Goal: Task Accomplishment & Management: Complete application form

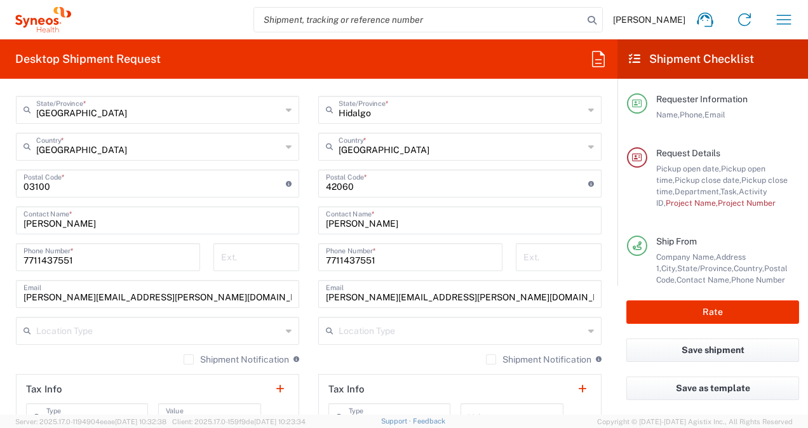
scroll to position [730, 0]
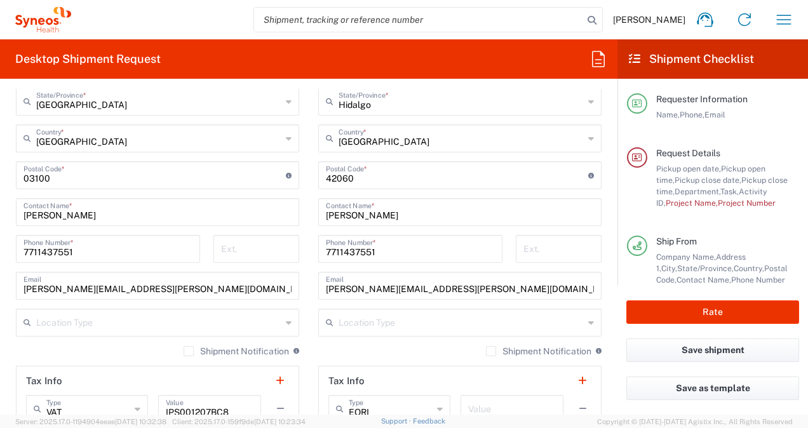
click at [493, 321] on input "text" at bounding box center [461, 322] width 245 height 22
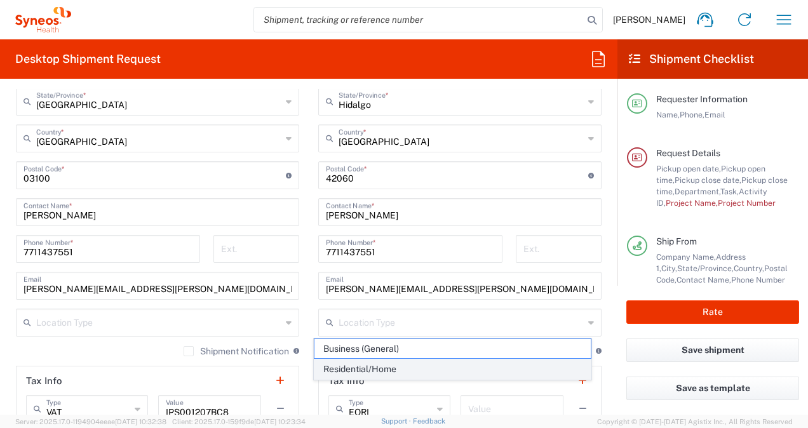
click at [381, 365] on span "Residential/Home" at bounding box center [452, 370] width 276 height 20
type input "Residential/Home"
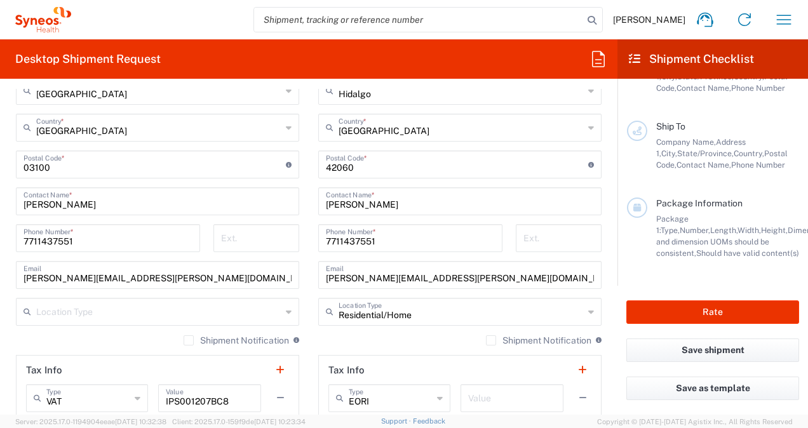
scroll to position [727, 0]
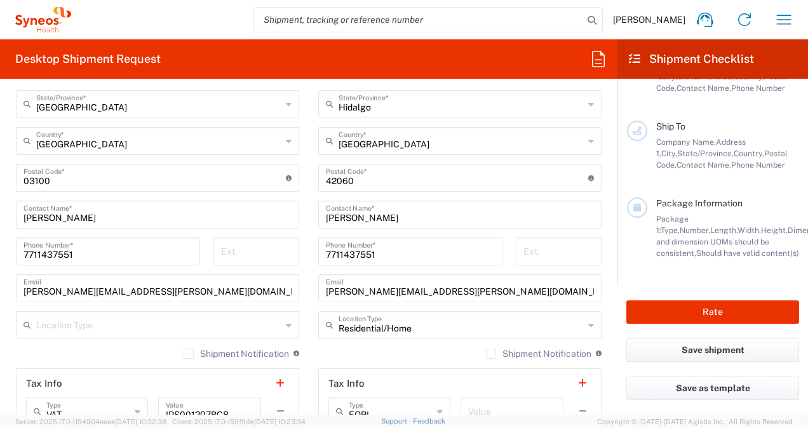
click at [286, 328] on icon at bounding box center [289, 325] width 6 height 20
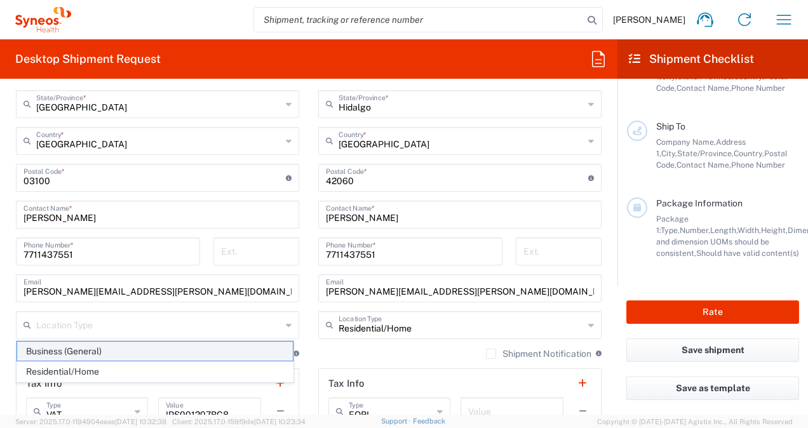
click at [252, 350] on span "Business (General)" at bounding box center [155, 352] width 276 height 20
type input "Business (General)"
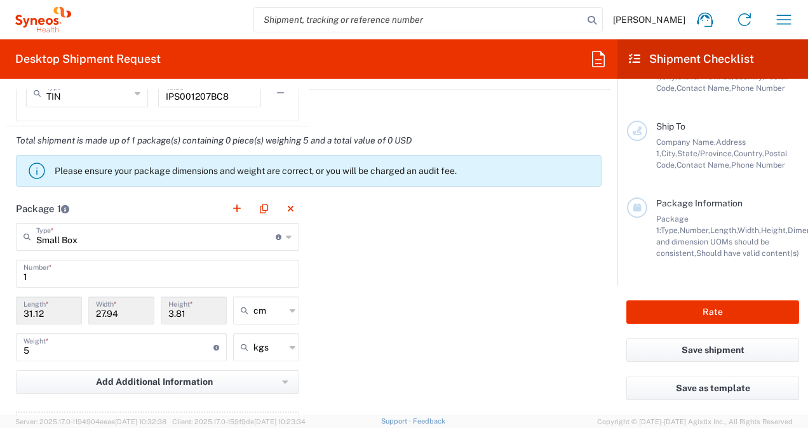
scroll to position [1107, 0]
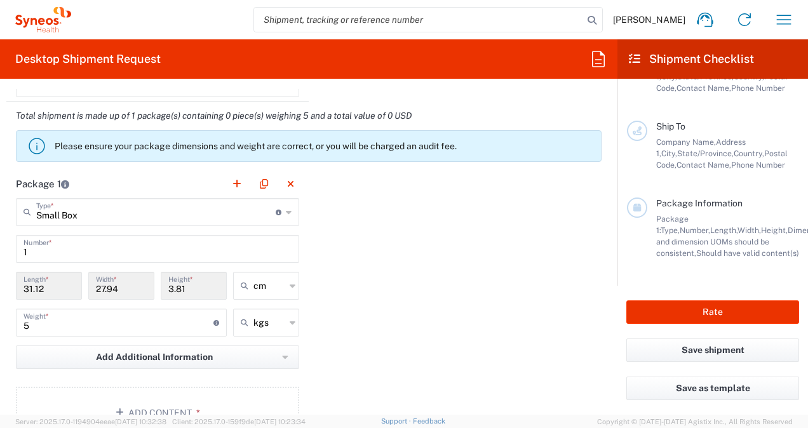
click at [287, 212] on icon at bounding box center [289, 212] width 6 height 20
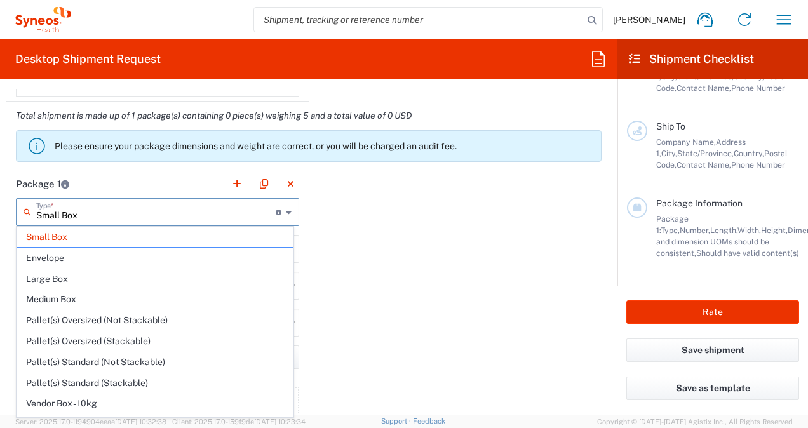
scroll to position [34, 0]
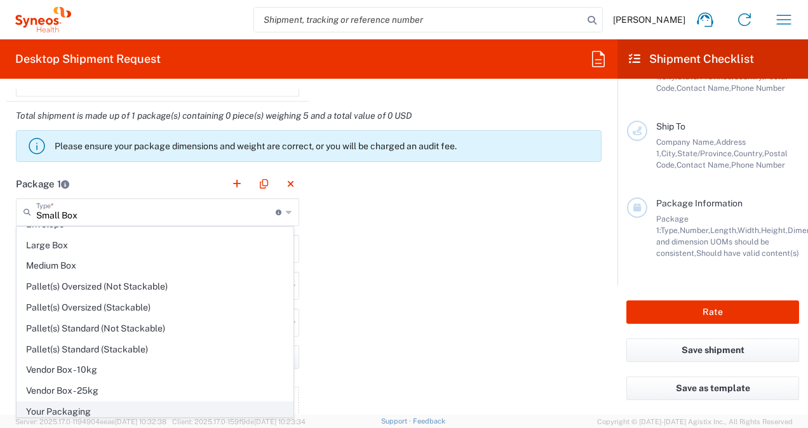
click at [57, 406] on span "Your Packaging" at bounding box center [155, 412] width 276 height 20
type input "Your Packaging"
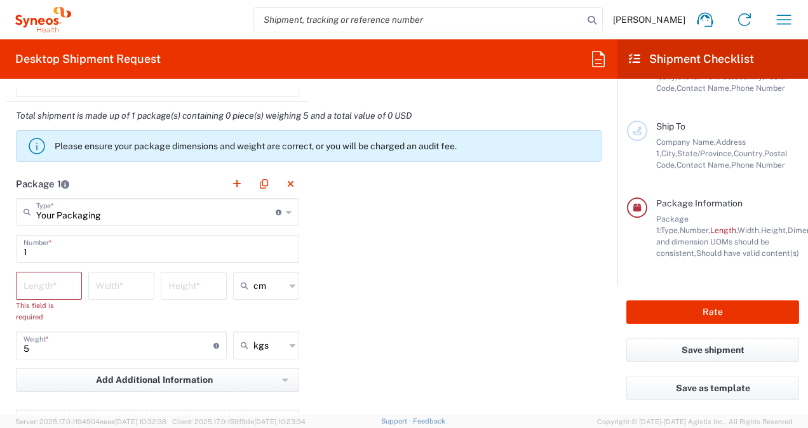
click at [492, 260] on div "Package 1 Your Packaging Type * Material used to package goods Small Box Envelo…" at bounding box center [308, 321] width 605 height 302
click at [62, 288] on input "number" at bounding box center [49, 285] width 51 height 22
click at [286, 209] on icon at bounding box center [289, 212] width 6 height 20
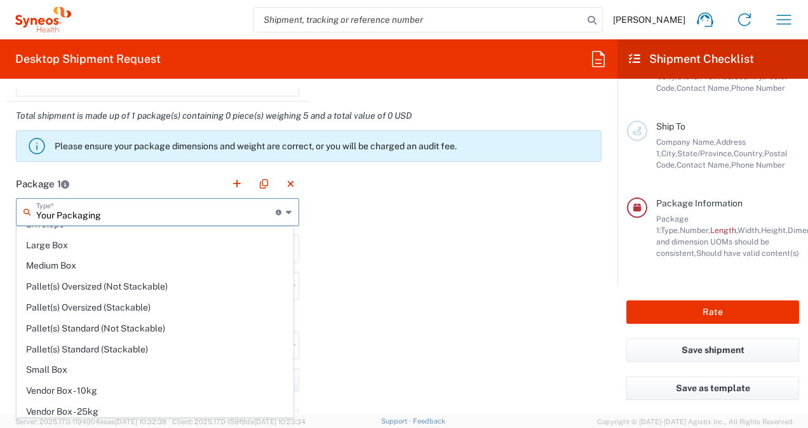
scroll to position [0, 0]
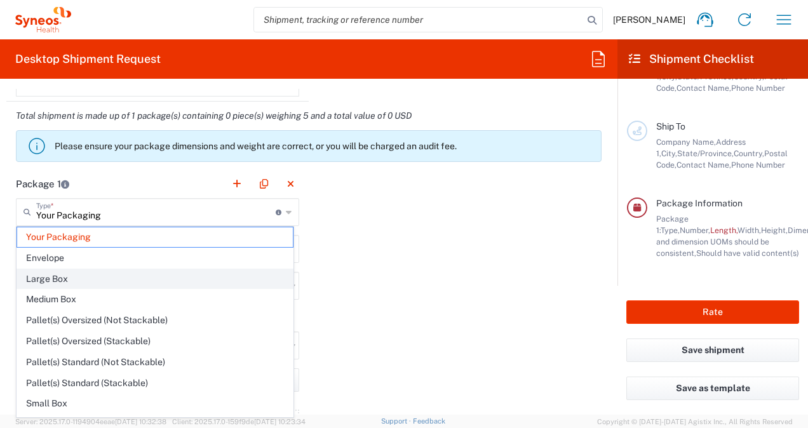
click at [112, 276] on span "Large Box" at bounding box center [155, 279] width 276 height 20
type input "Large Box"
type input "44.45"
type input "31.75"
type input "7.62"
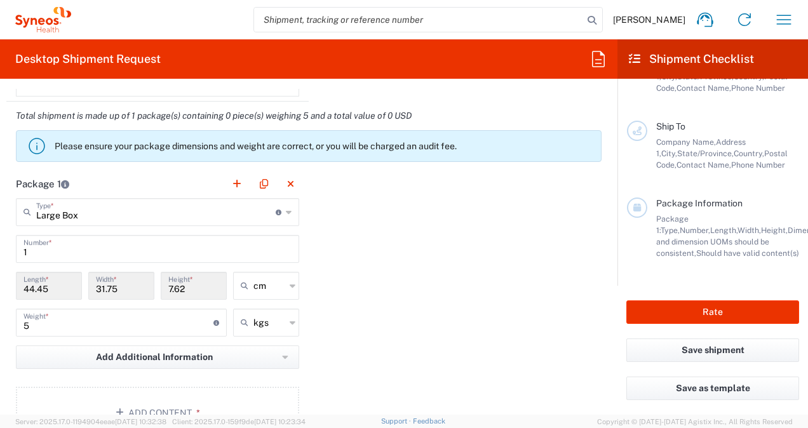
click at [43, 274] on input "44.45" at bounding box center [49, 285] width 51 height 22
click at [358, 318] on div "Package 1 Large Box Type * Material used to package goods Your Packaging Envelo…" at bounding box center [308, 309] width 605 height 279
click at [254, 352] on button "Add Additional Information" at bounding box center [157, 358] width 283 height 24
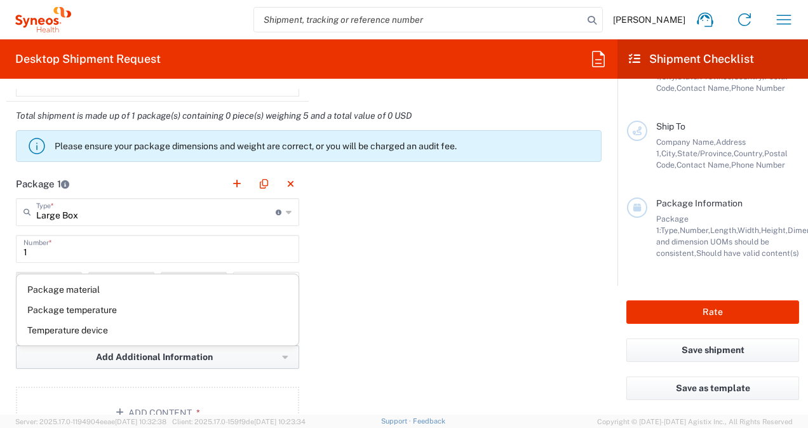
click at [254, 352] on button "Add Additional Information" at bounding box center [157, 358] width 283 height 24
click at [365, 341] on div "Package 1 Large Box Type * Material used to package goods Your Packaging Envelo…" at bounding box center [308, 309] width 605 height 279
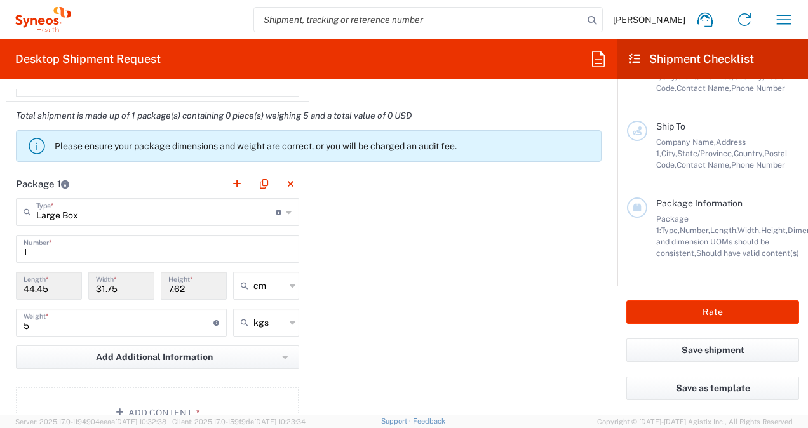
click at [286, 211] on icon at bounding box center [289, 212] width 6 height 20
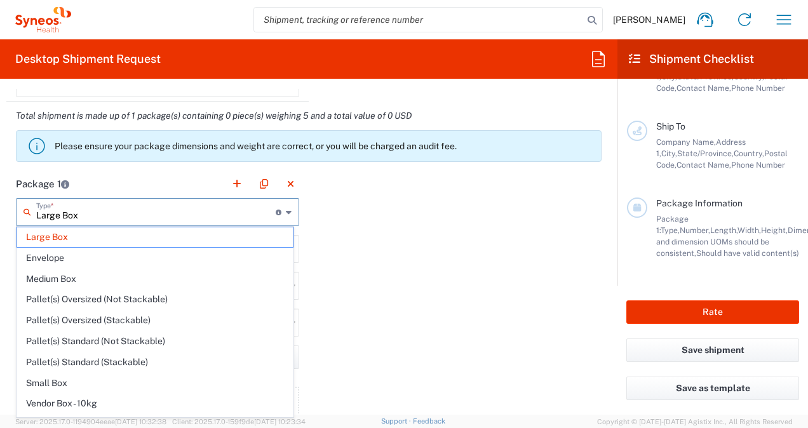
scroll to position [34, 0]
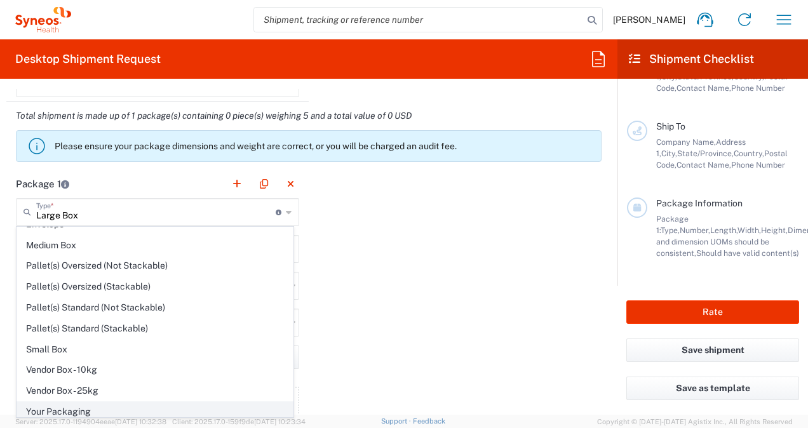
click at [80, 407] on span "Your Packaging" at bounding box center [155, 412] width 276 height 20
type input "Your Packaging"
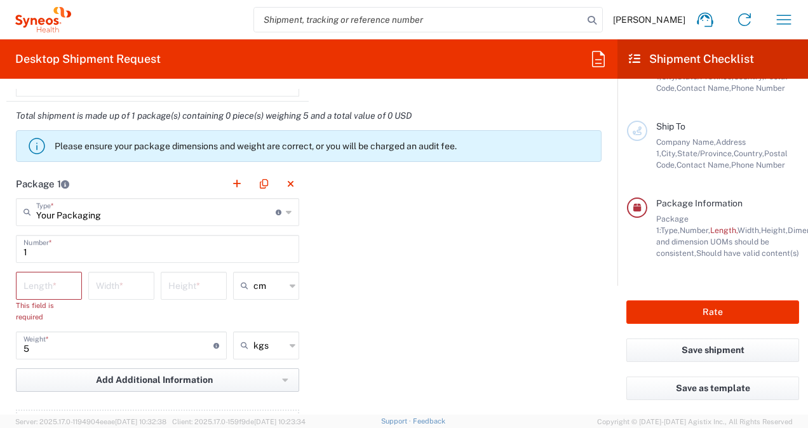
click at [145, 375] on span "Add Additional Information" at bounding box center [154, 380] width 117 height 12
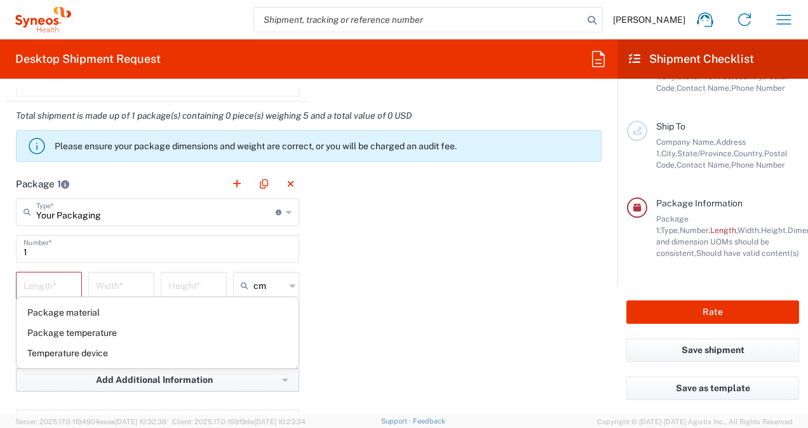
click at [145, 375] on span "Add Additional Information" at bounding box center [154, 380] width 117 height 12
click at [291, 205] on div "Your Packaging Type * Material used to package goods" at bounding box center [157, 212] width 283 height 28
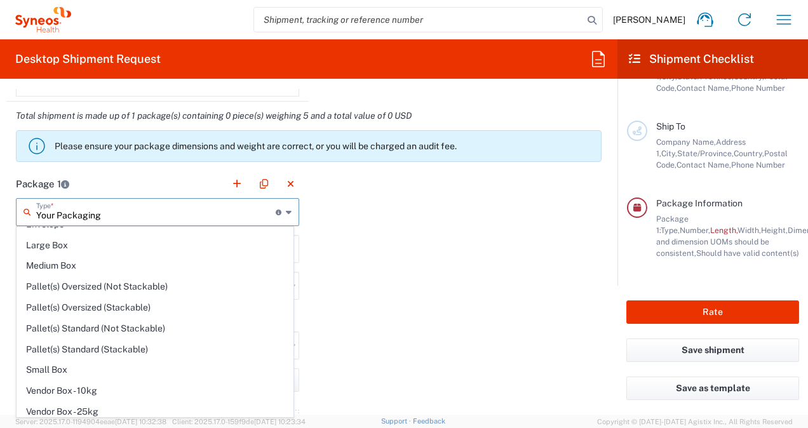
scroll to position [0, 0]
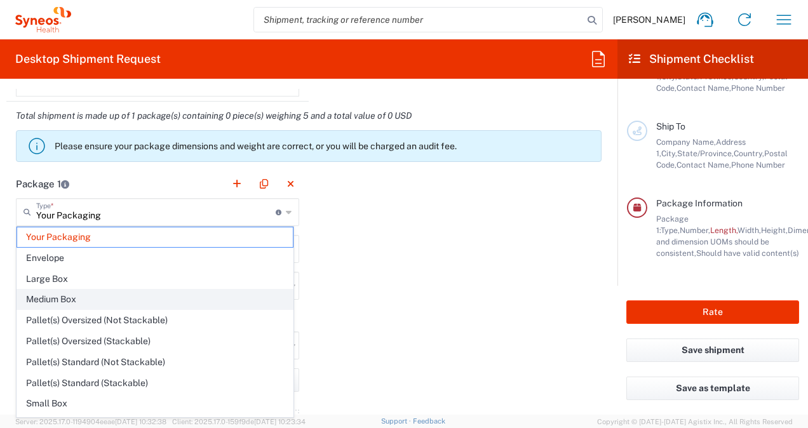
click at [90, 293] on span "Medium Box" at bounding box center [155, 300] width 276 height 20
type input "Medium Box"
type input "33.02"
type input "29.21"
type input "6.35"
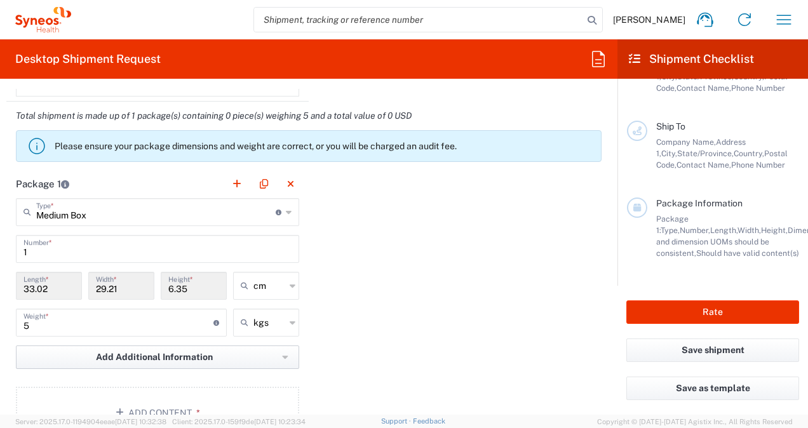
click at [152, 352] on span "Add Additional Information" at bounding box center [154, 357] width 117 height 12
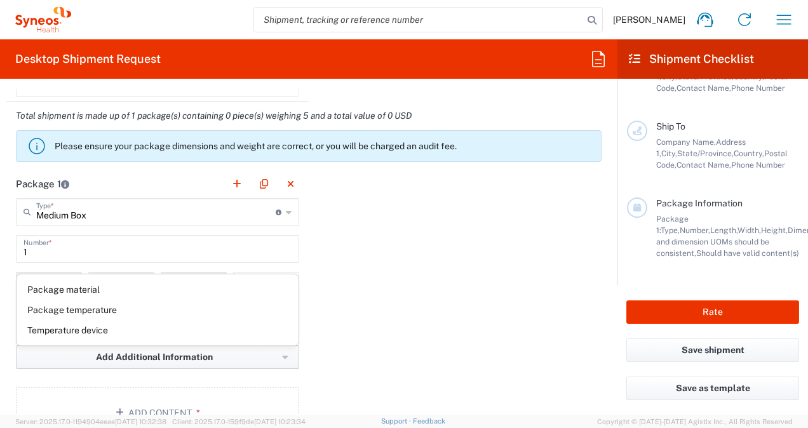
click at [152, 352] on span "Add Additional Information" at bounding box center [154, 357] width 117 height 12
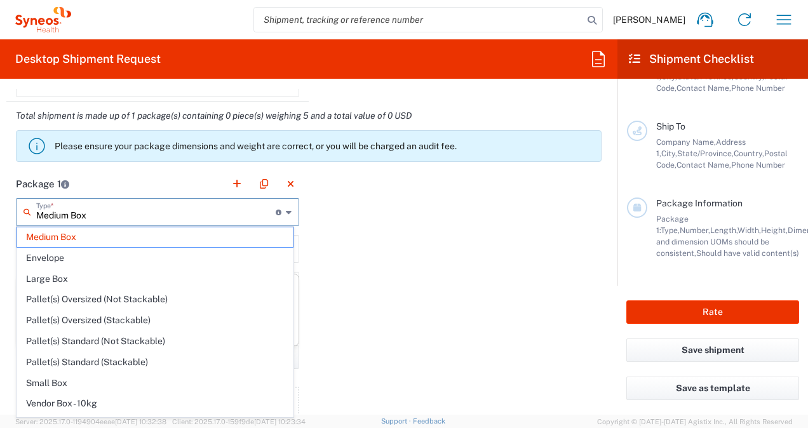
click at [161, 213] on input "Medium Box" at bounding box center [156, 211] width 240 height 22
click at [92, 277] on span "Large Box" at bounding box center [155, 279] width 276 height 20
type input "Large Box"
type input "44.45"
type input "31.75"
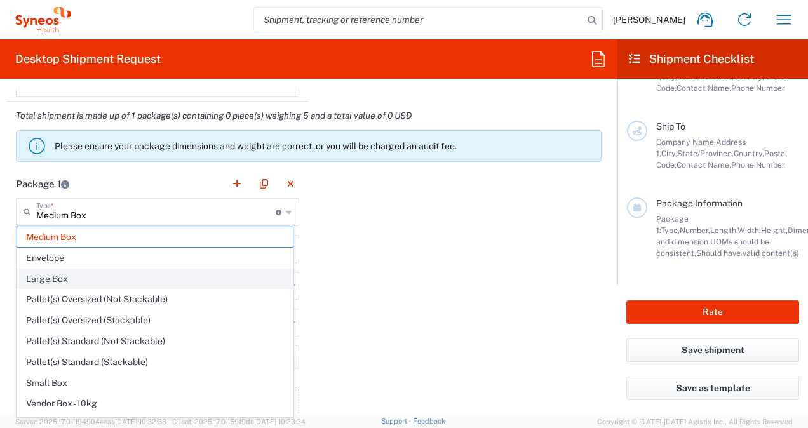
type input "7.62"
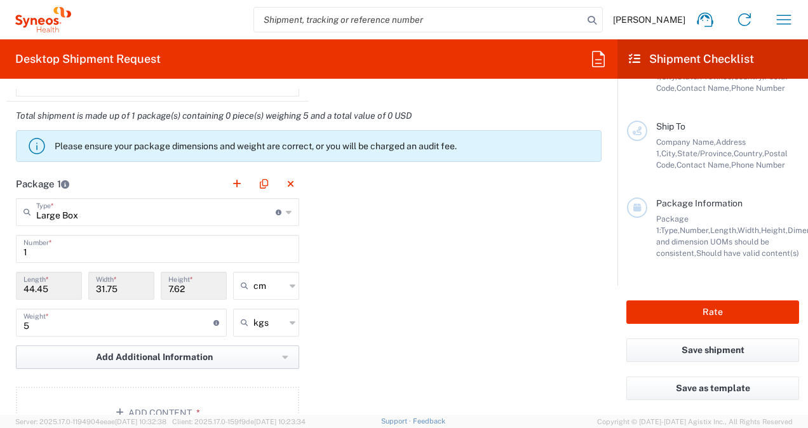
click at [280, 361] on button "Add Additional Information" at bounding box center [157, 358] width 283 height 24
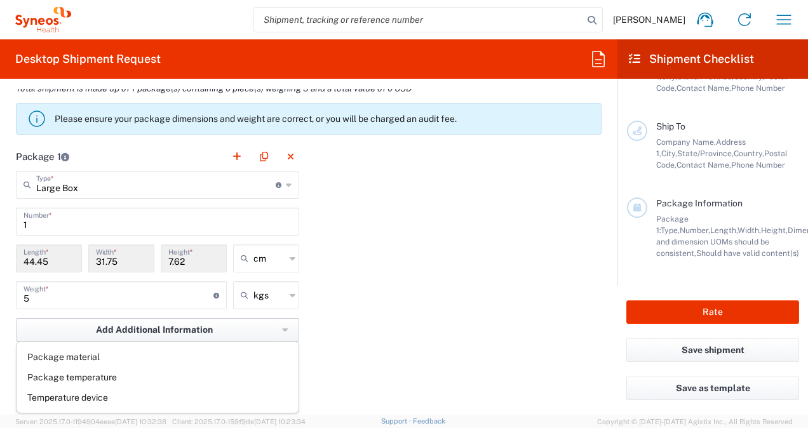
scroll to position [1170, 0]
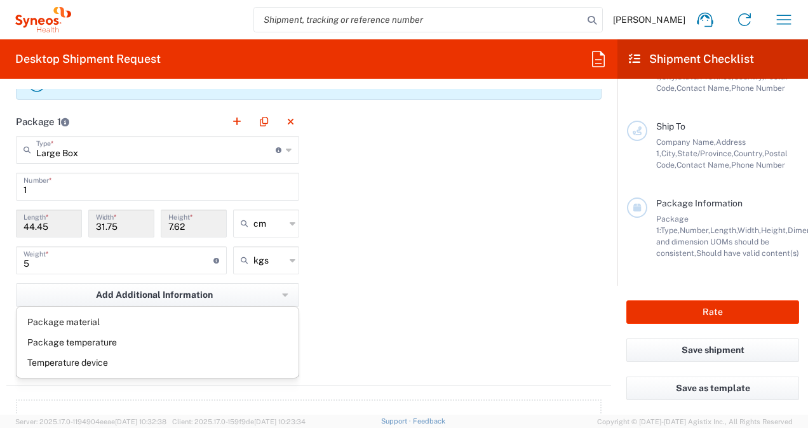
click at [279, 148] on div "Large Box Type * Material used to package goods" at bounding box center [157, 150] width 283 height 28
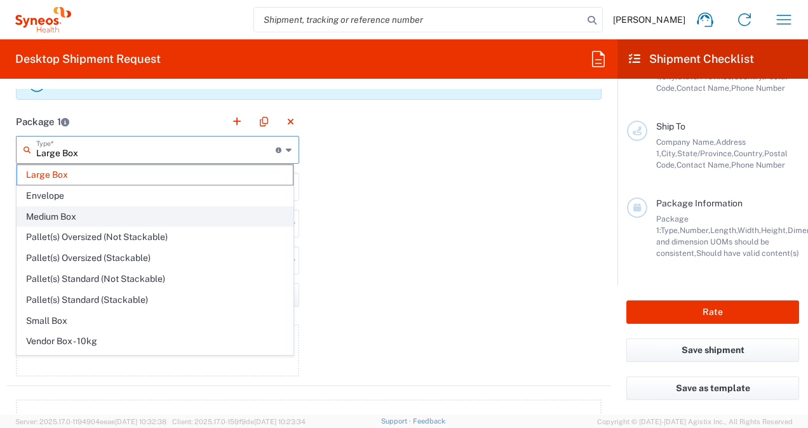
click at [187, 215] on span "Medium Box" at bounding box center [155, 217] width 276 height 20
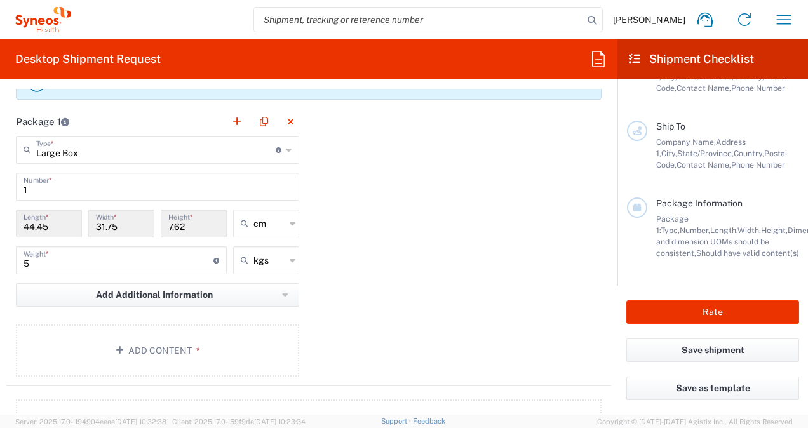
type input "Medium Box"
type input "33.02"
type input "29.21"
type input "6.35"
click at [286, 144] on icon at bounding box center [289, 150] width 6 height 20
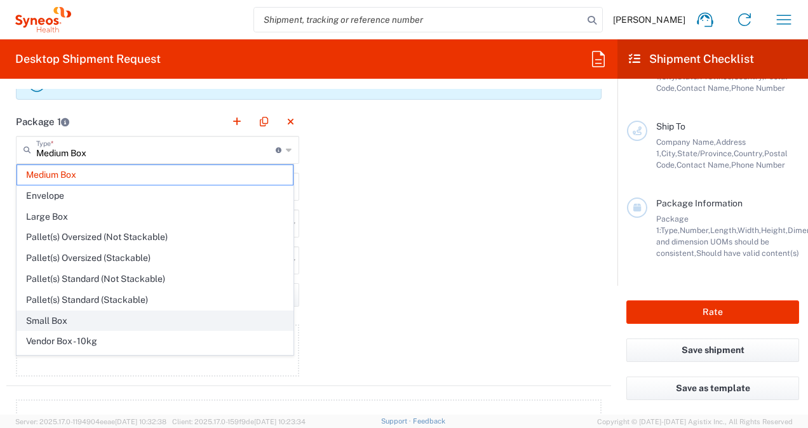
click at [193, 314] on span "Small Box" at bounding box center [155, 321] width 276 height 20
type input "Small Box"
type input "31.12"
type input "27.94"
type input "3.81"
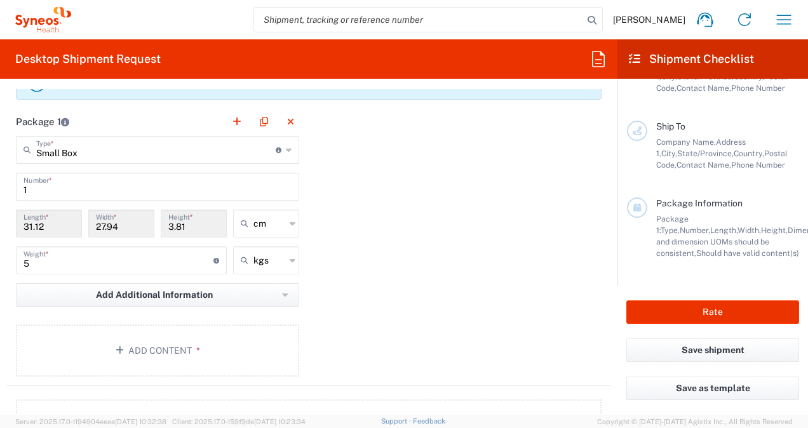
click at [353, 247] on div "Package 1 Small Box Type * Material used to package goods Medium Box Envelope L…" at bounding box center [308, 246] width 605 height 279
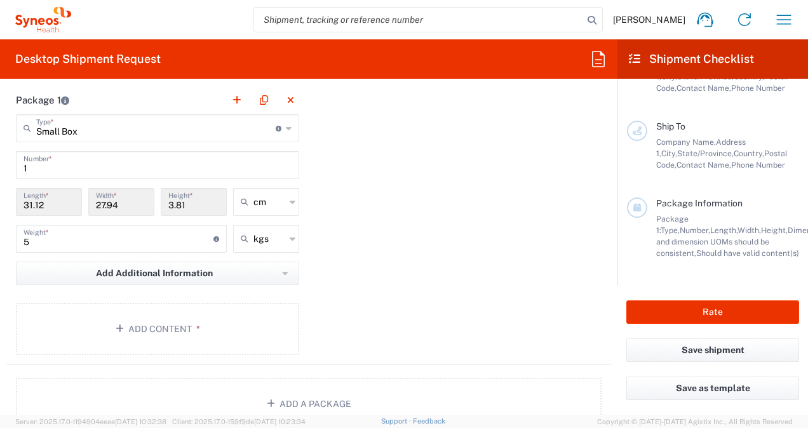
scroll to position [1132, 0]
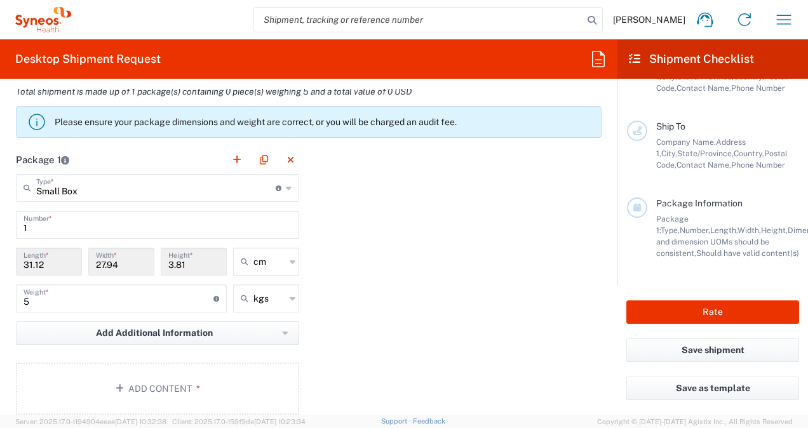
click at [286, 179] on icon at bounding box center [289, 188] width 6 height 20
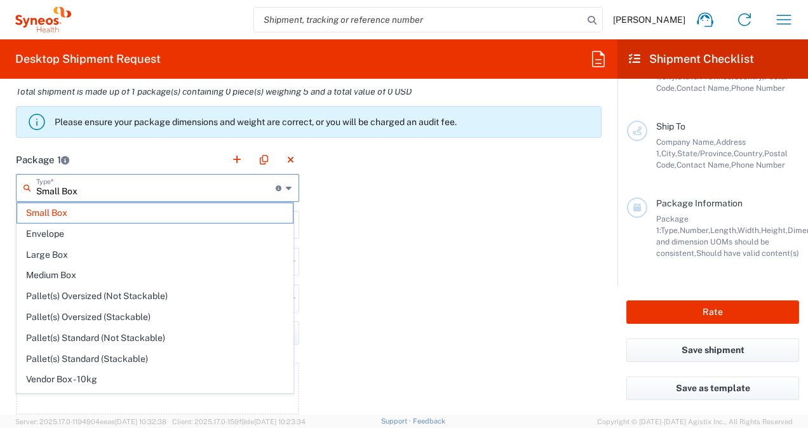
scroll to position [34, 0]
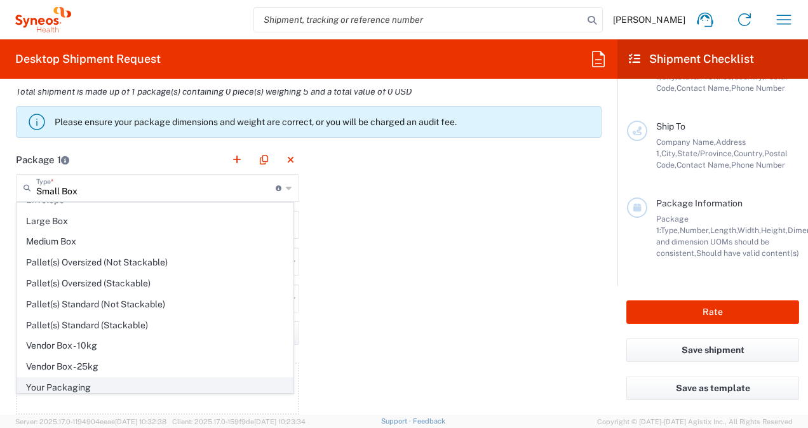
click at [78, 382] on span "Your Packaging" at bounding box center [155, 388] width 276 height 20
type input "Your Packaging"
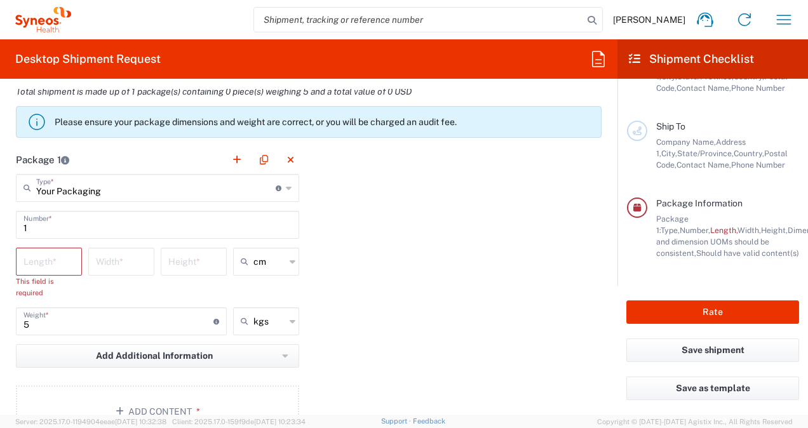
click at [279, 191] on div "Your Packaging Type * Material used to package goods" at bounding box center [157, 188] width 283 height 28
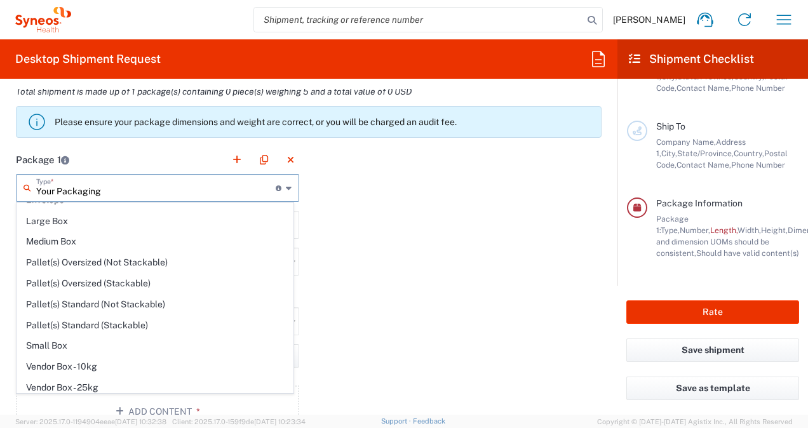
scroll to position [0, 0]
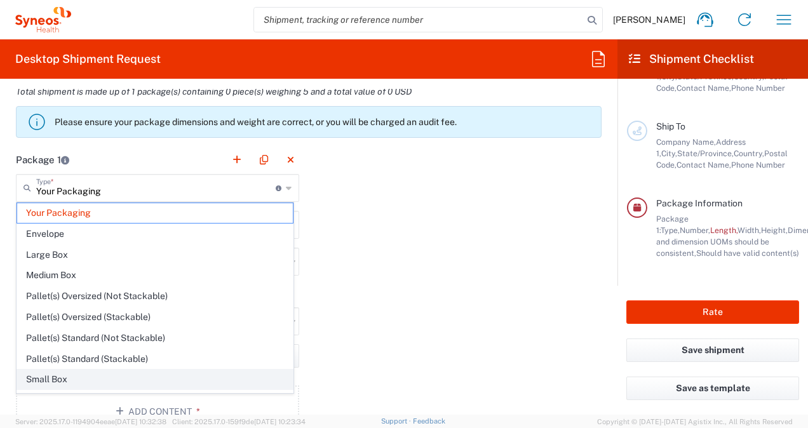
click at [181, 379] on span "Small Box" at bounding box center [155, 380] width 276 height 20
type input "Small Box"
type input "31.12"
type input "27.94"
type input "3.81"
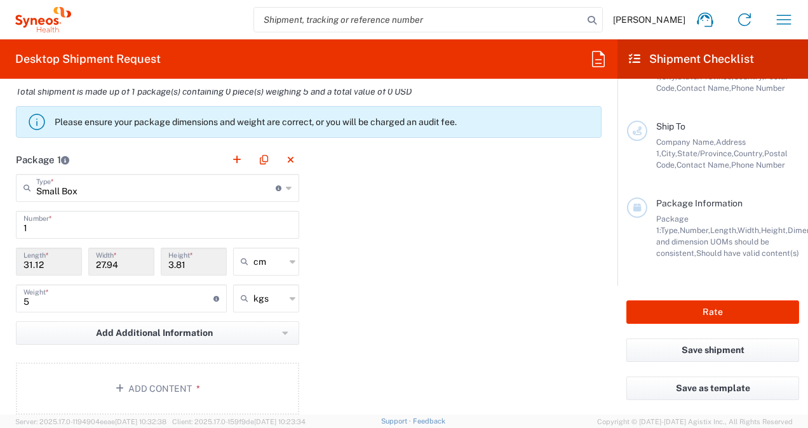
click at [439, 286] on div "Package 1 Small Box Type * Material used to package goods Your Packaging Envelo…" at bounding box center [308, 284] width 605 height 279
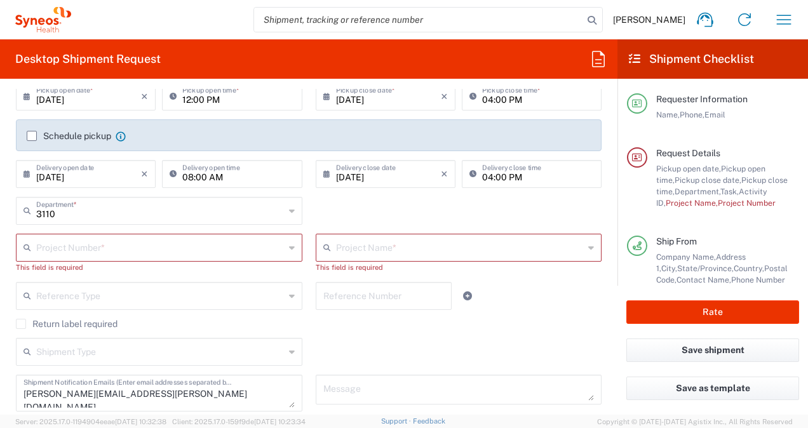
scroll to position [187, 0]
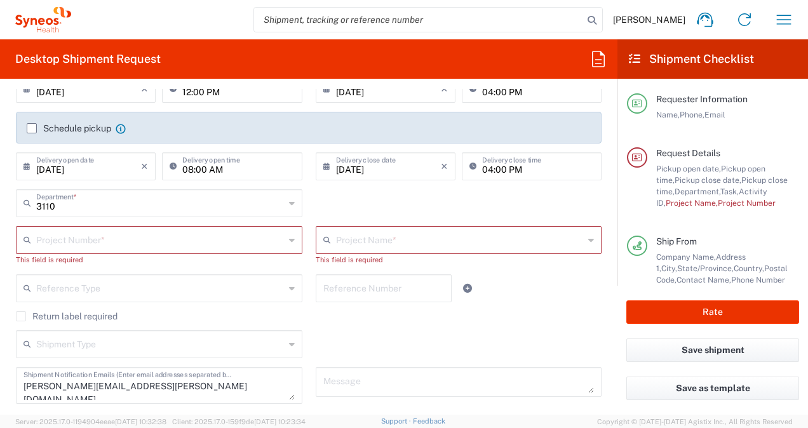
click at [578, 240] on div "Project Name *" at bounding box center [459, 240] width 287 height 28
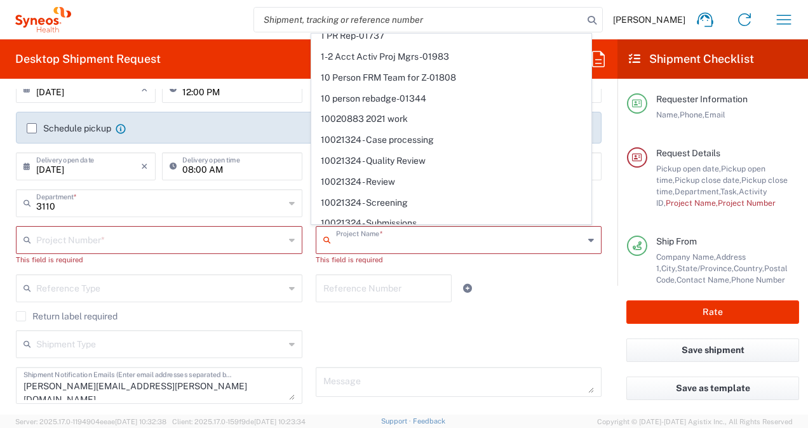
scroll to position [0, 0]
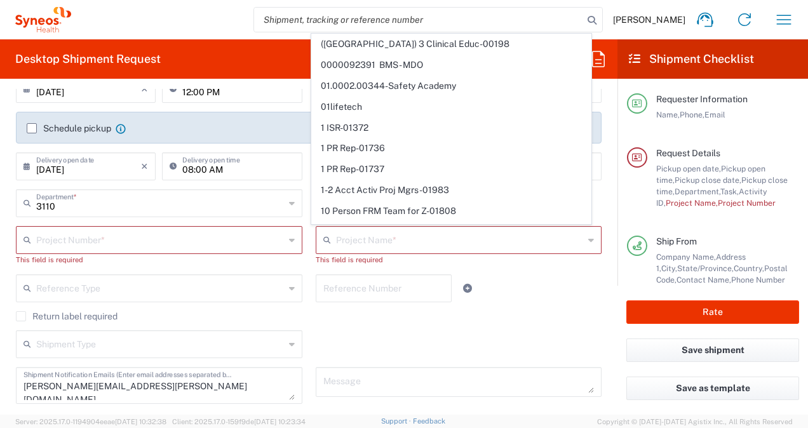
click at [595, 125] on div "Schedule pickup When scheduling a pickup please be sure to meet the following c…" at bounding box center [309, 132] width 599 height 41
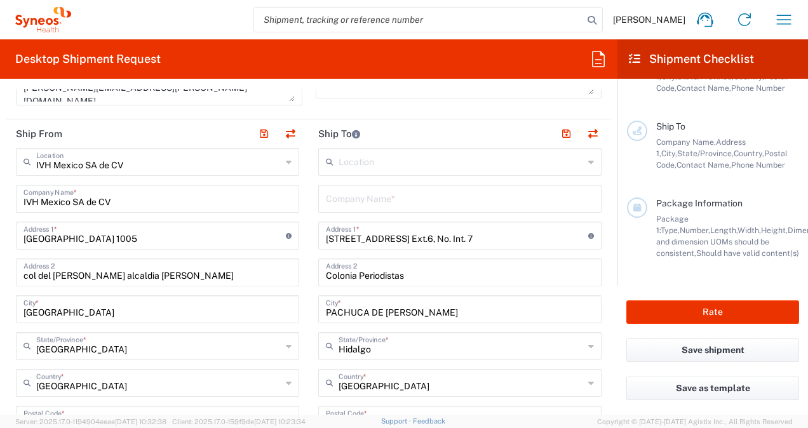
scroll to position [504, 0]
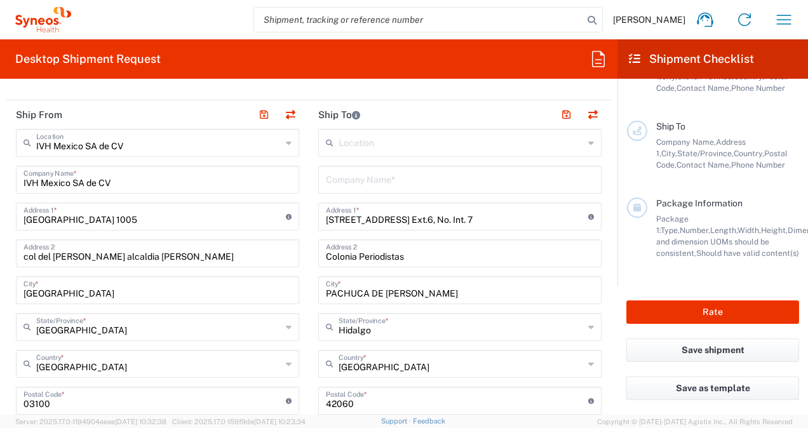
click at [286, 142] on icon at bounding box center [289, 143] width 6 height 20
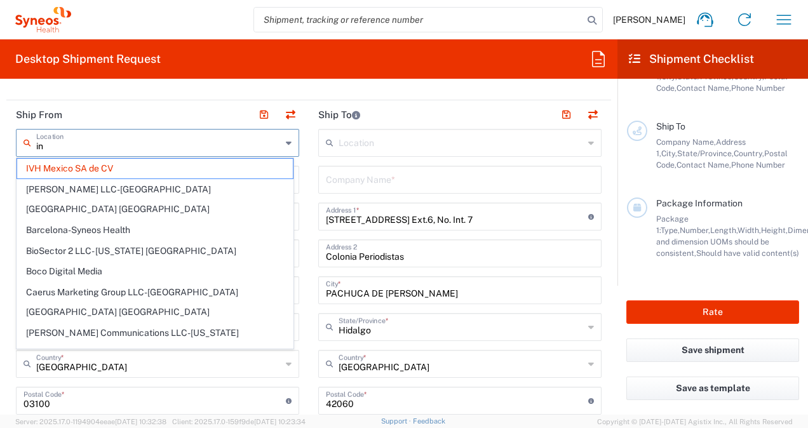
type input "i"
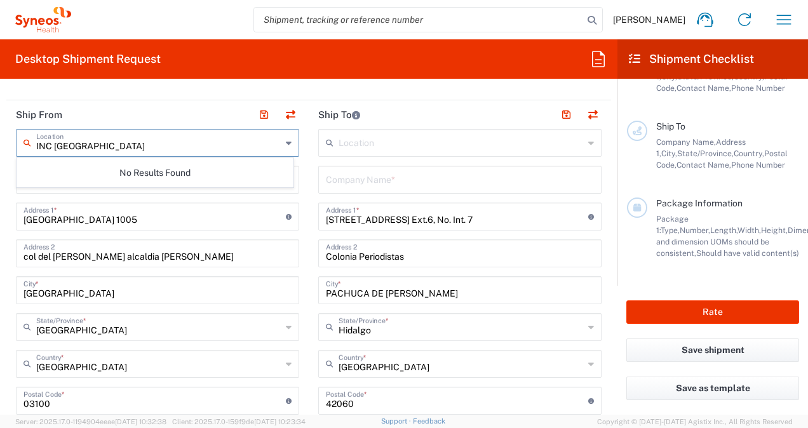
type input "INC [GEOGRAPHIC_DATA]"
click at [310, 198] on main "Location INC Research Clin Svcs [GEOGRAPHIC_DATA] IVH [GEOGRAPHIC_DATA] SA de C…" at bounding box center [460, 396] width 302 height 534
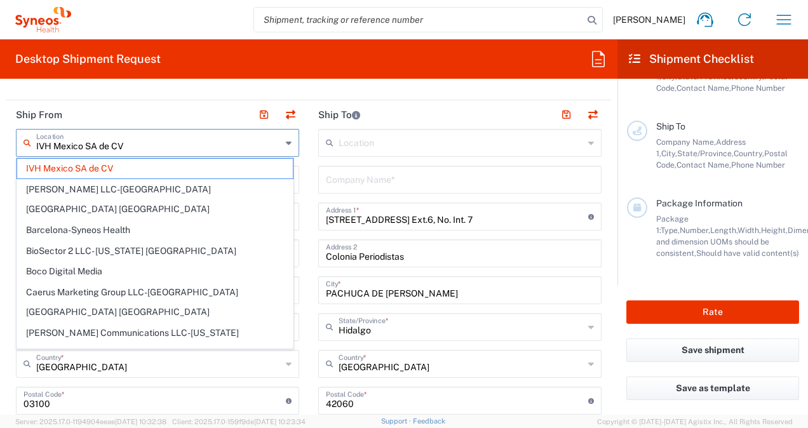
click at [154, 151] on input "IVH Mexico SA de CV" at bounding box center [158, 142] width 245 height 22
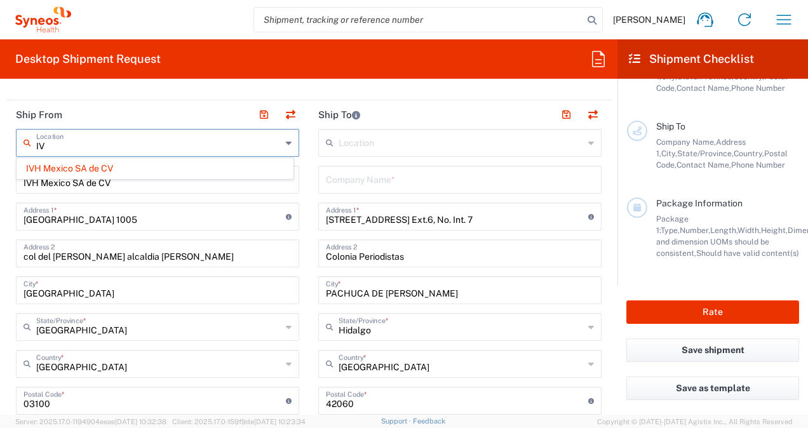
type input "I"
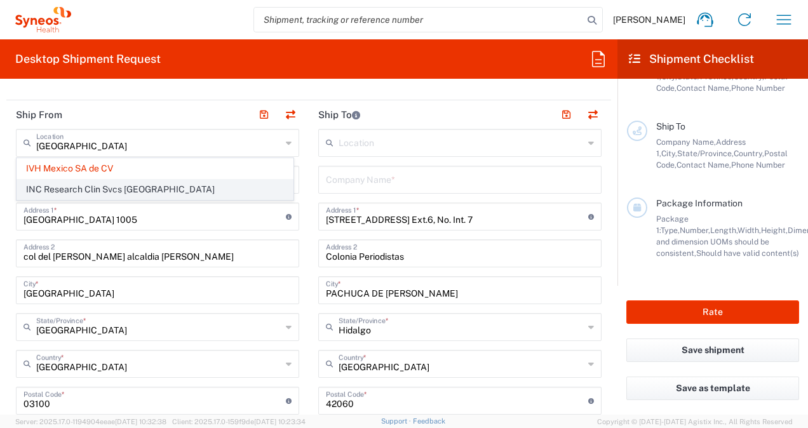
click at [128, 187] on span "INC Research Clin Svcs [GEOGRAPHIC_DATA]" at bounding box center [155, 190] width 276 height 20
type input "INC Research Clin Svcs [GEOGRAPHIC_DATA]"
type input "[STREET_ADDRESS][PERSON_NAME]"
type input "[GEOGRAPHIC_DATA], [GEOGRAPHIC_DATA]"
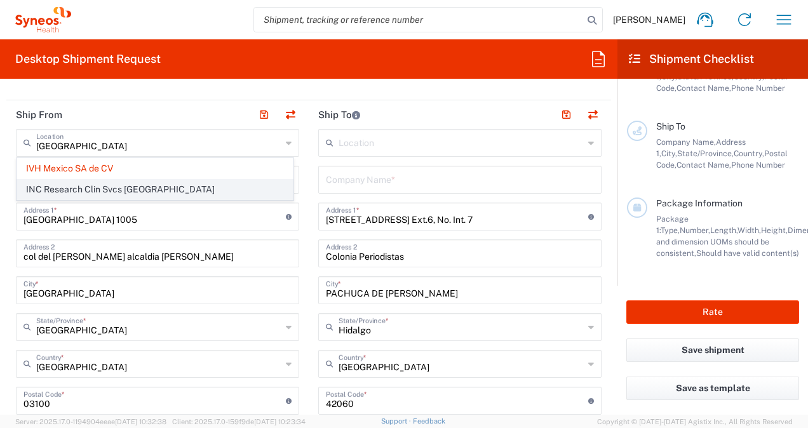
type input "Tlalnepantla"
type input "54060"
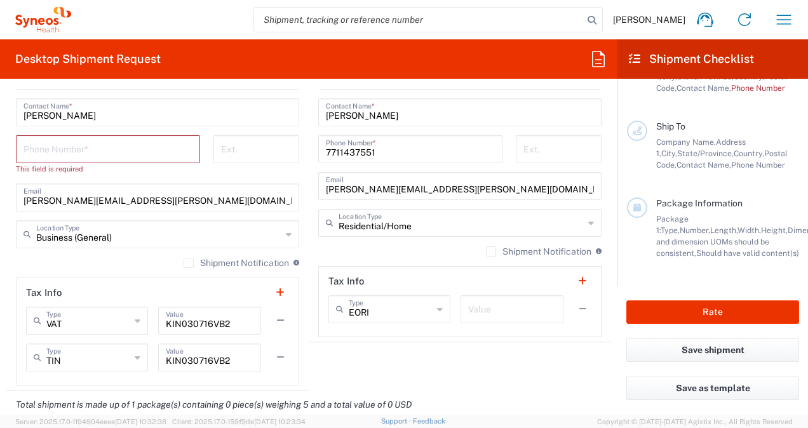
scroll to position [712, 0]
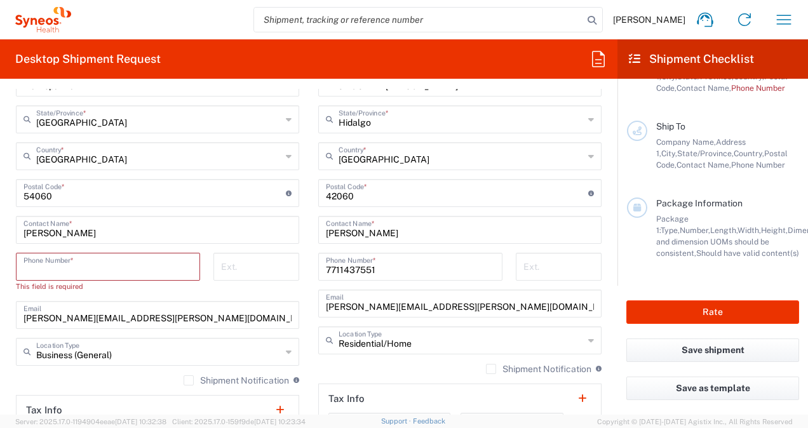
click at [87, 264] on input "tel" at bounding box center [108, 266] width 169 height 22
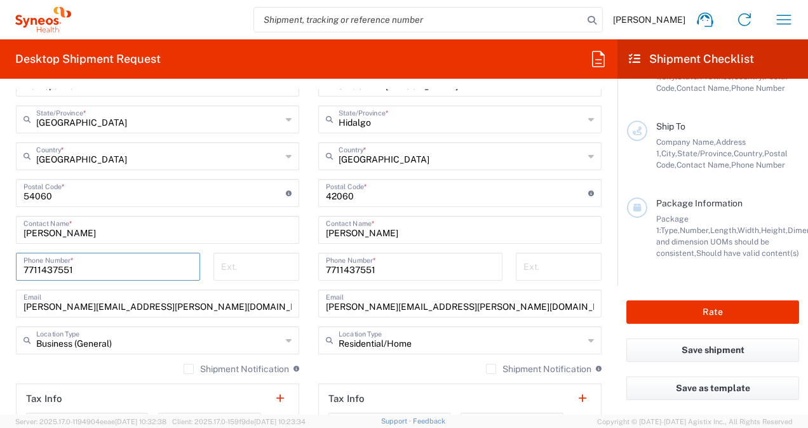
type input "7711437551"
click at [0, 287] on html "[PERSON_NAME] Home Shipment estimator Shipment tracking Desktop shipment reques…" at bounding box center [404, 214] width 808 height 428
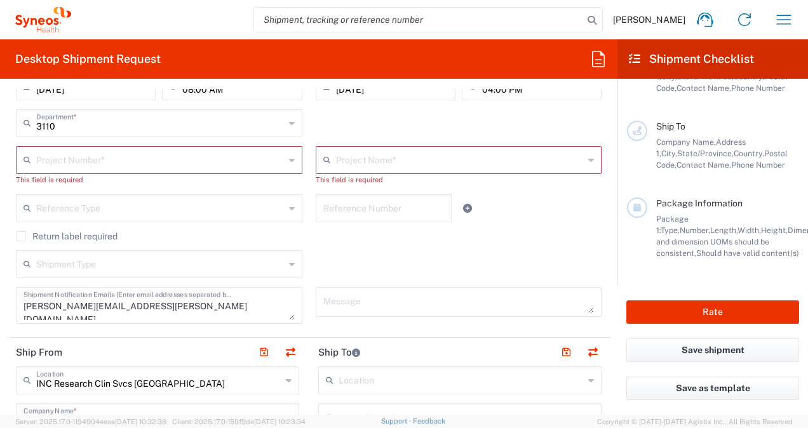
scroll to position [273, 0]
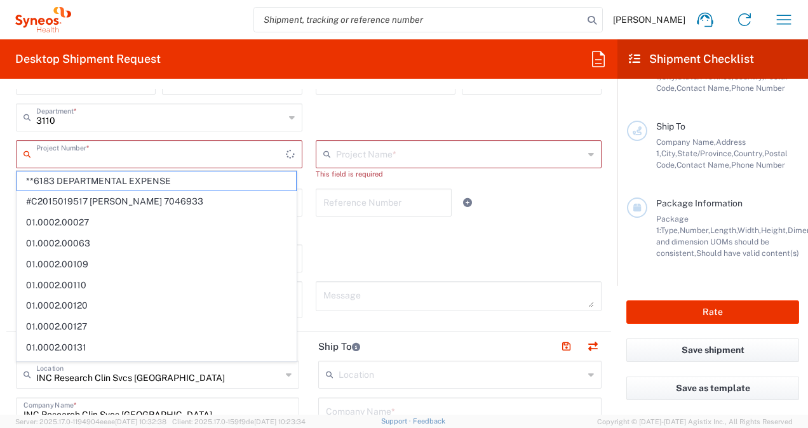
click at [233, 148] on input "text" at bounding box center [161, 153] width 250 height 22
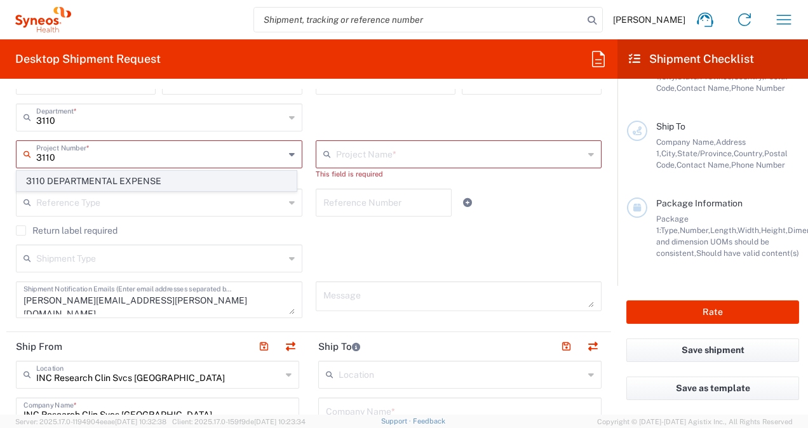
click at [150, 177] on span "3110 DEPARTMENTAL EXPENSE" at bounding box center [156, 182] width 279 height 20
type input "3110 DEPARTMENTAL EXPENSE"
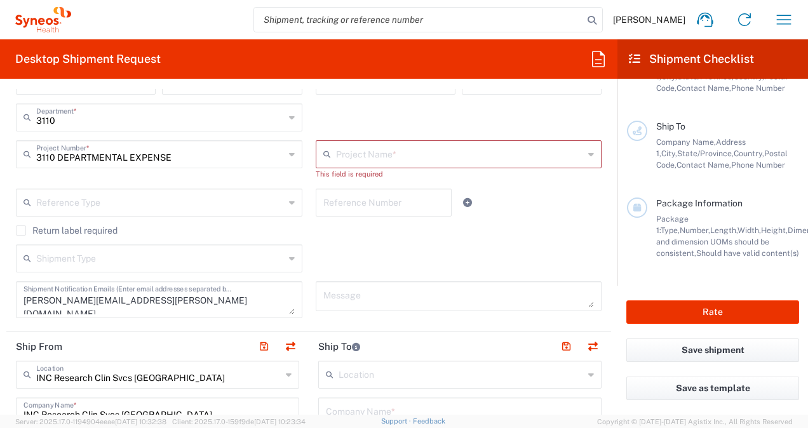
type input "3110 DEPARTMENTAL EXPENSE"
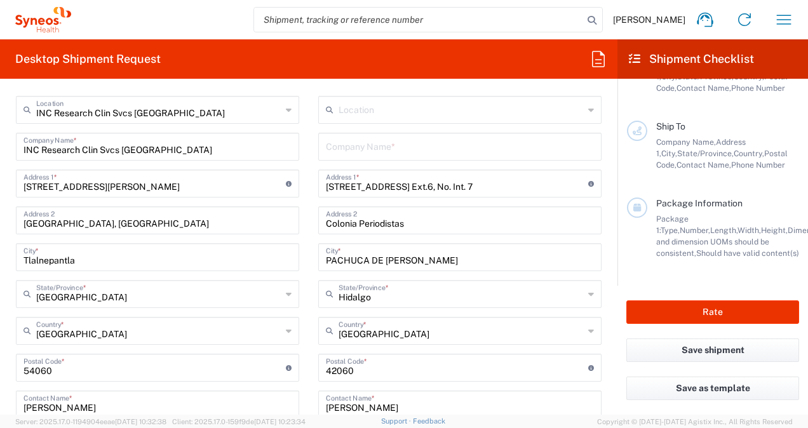
scroll to position [534, 0]
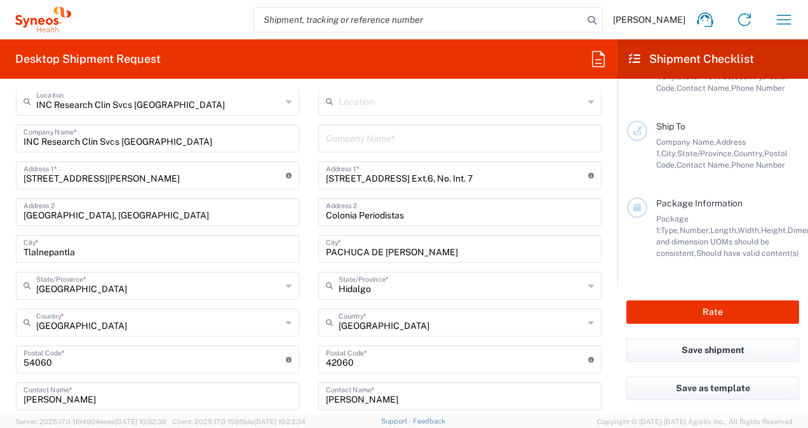
click at [599, 131] on main "Location INC Research Clin Svcs [GEOGRAPHIC_DATA] IVH [GEOGRAPHIC_DATA] SA de C…" at bounding box center [460, 355] width 302 height 534
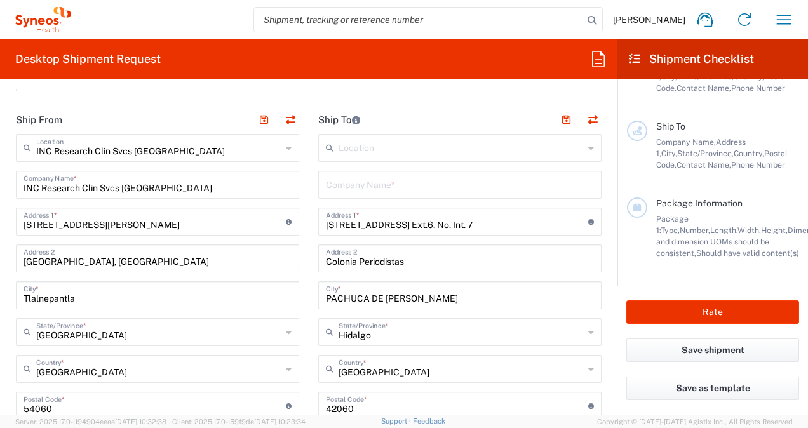
scroll to position [485, 0]
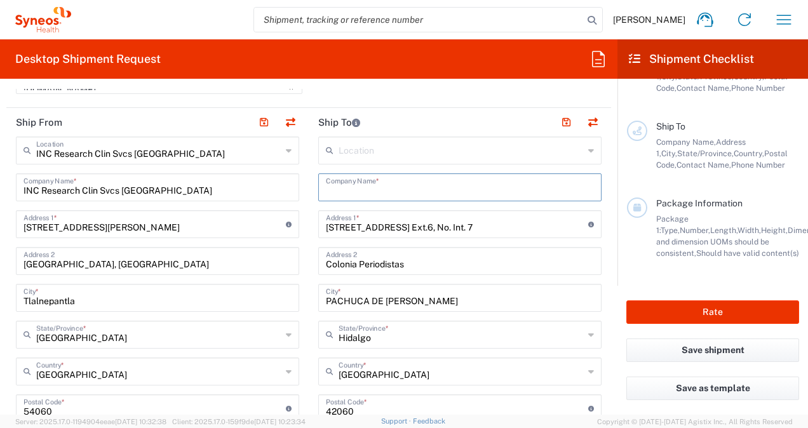
click at [573, 184] on input "text" at bounding box center [460, 186] width 268 height 22
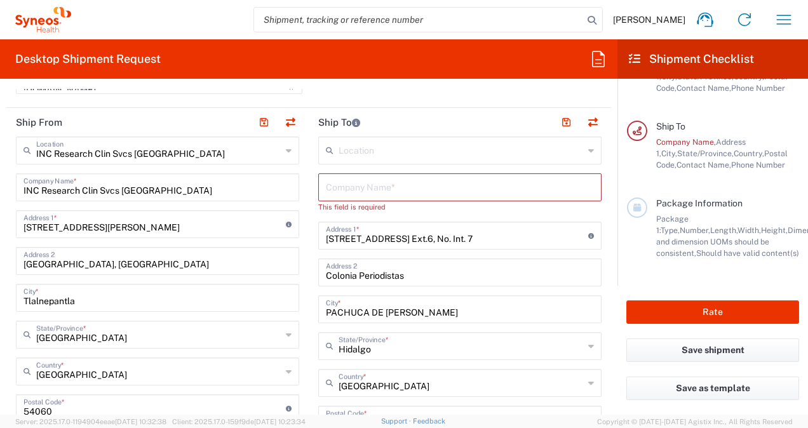
click at [603, 161] on form "Requester Information [PERSON_NAME] Name * [PHONE_NUMBER] Phone * [PERSON_NAME]…" at bounding box center [309, 252] width 618 height 326
click at [369, 196] on input "text" at bounding box center [460, 186] width 268 height 22
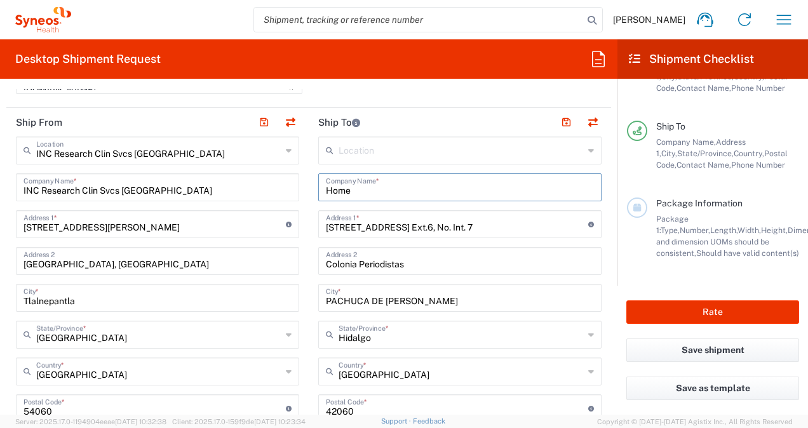
type input "Home"
click at [604, 151] on form "Requester Information [PERSON_NAME] Name * [PHONE_NUMBER] Phone * [PERSON_NAME]…" at bounding box center [309, 252] width 618 height 326
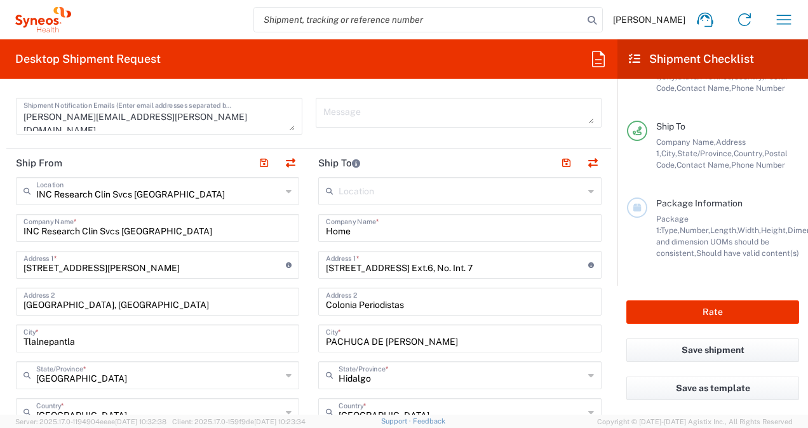
scroll to position [442, 0]
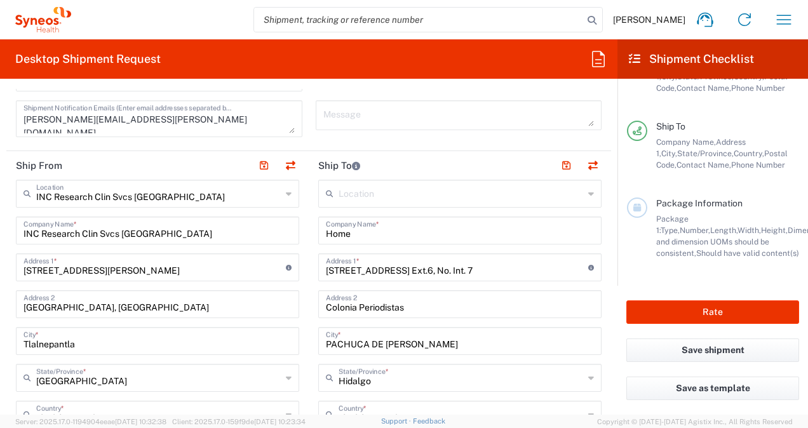
click at [588, 192] on icon at bounding box center [591, 194] width 6 height 20
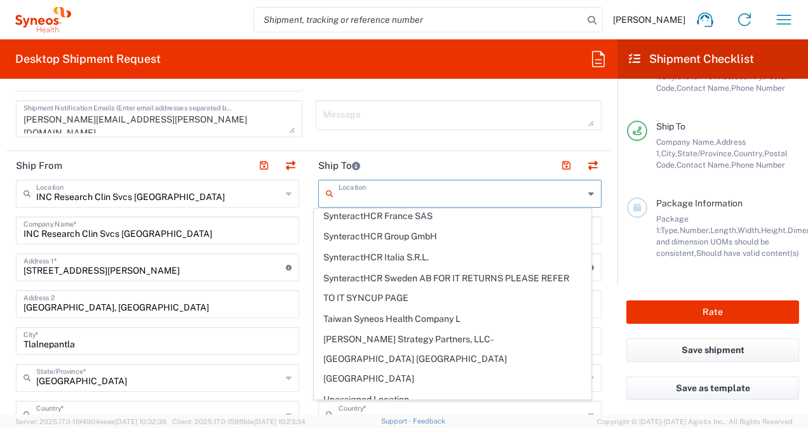
scroll to position [0, 0]
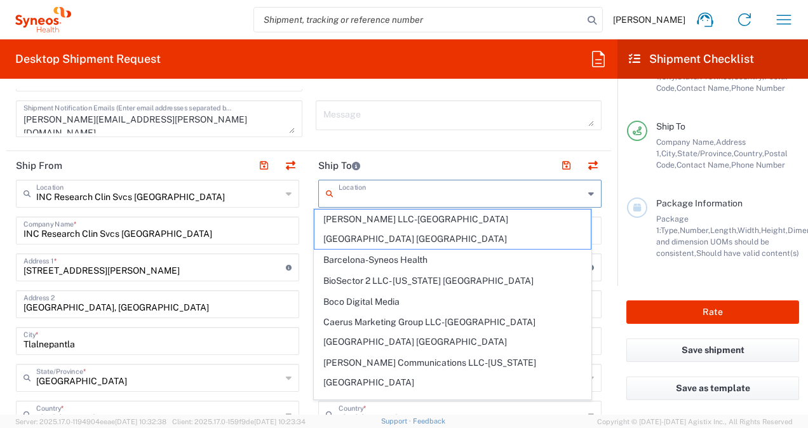
click at [606, 163] on form "Requester Information [PERSON_NAME] Name * [PHONE_NUMBER] Phone * [PERSON_NAME]…" at bounding box center [309, 252] width 618 height 326
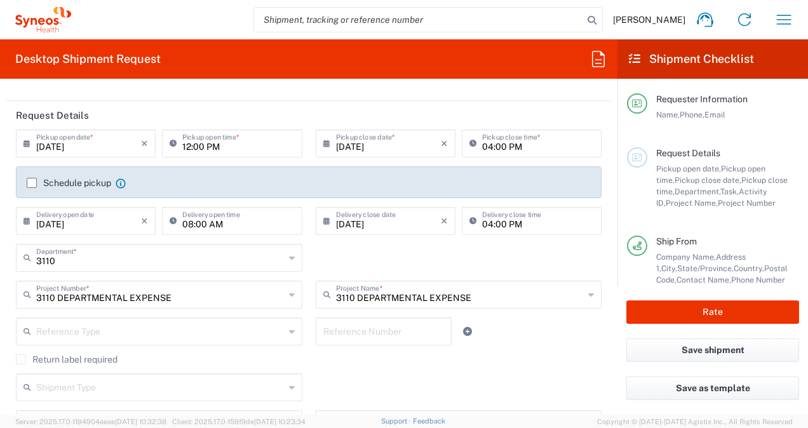
scroll to position [135, 0]
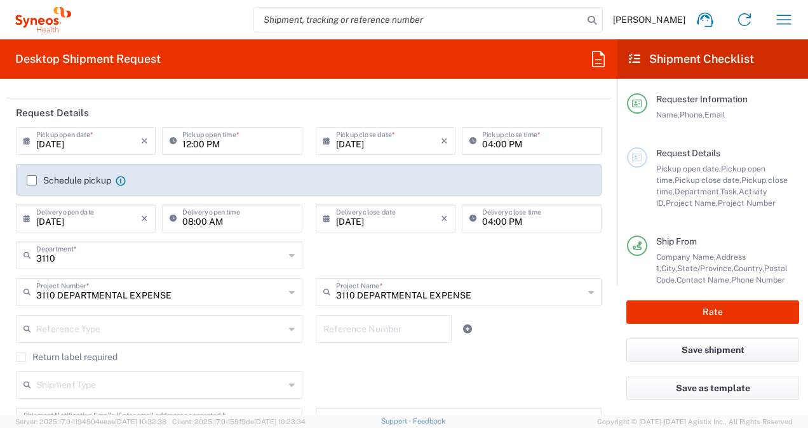
click at [30, 179] on label "Schedule pickup" at bounding box center [69, 180] width 85 height 10
click at [32, 180] on input "Schedule pickup" at bounding box center [32, 180] width 0 height 0
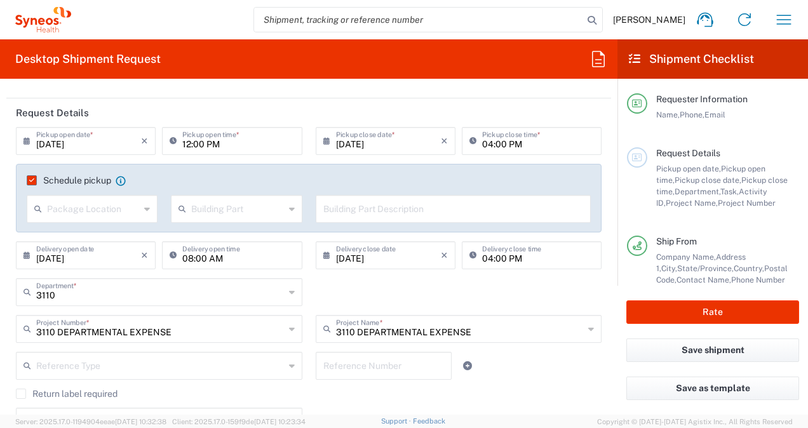
click at [146, 205] on icon at bounding box center [147, 209] width 6 height 20
click at [30, 181] on label "Schedule pickup" at bounding box center [69, 180] width 85 height 10
click at [29, 180] on input "Schedule pickup" at bounding box center [29, 180] width 0 height 0
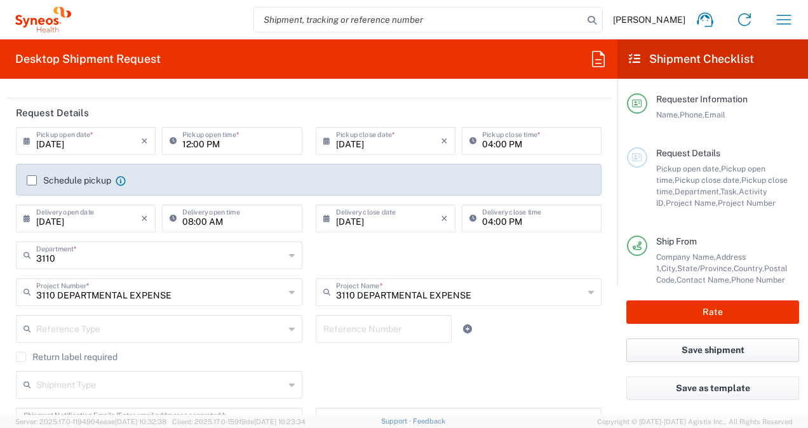
click at [718, 351] on button "Save shipment" at bounding box center [712, 351] width 173 height 24
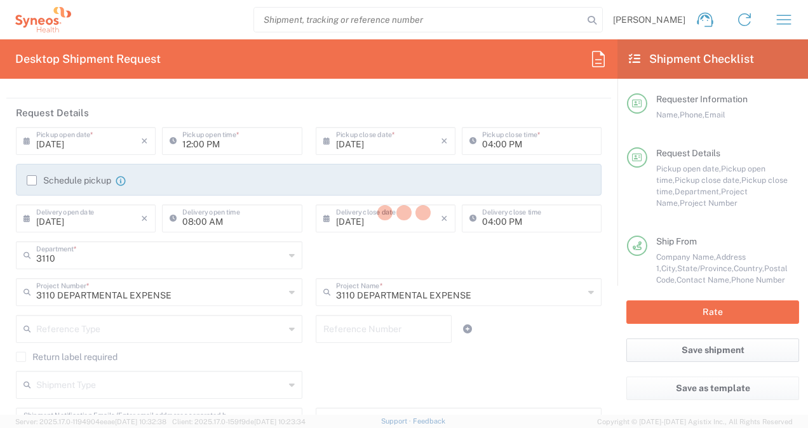
type input "3110 DEPARTMENTAL EXPENSE"
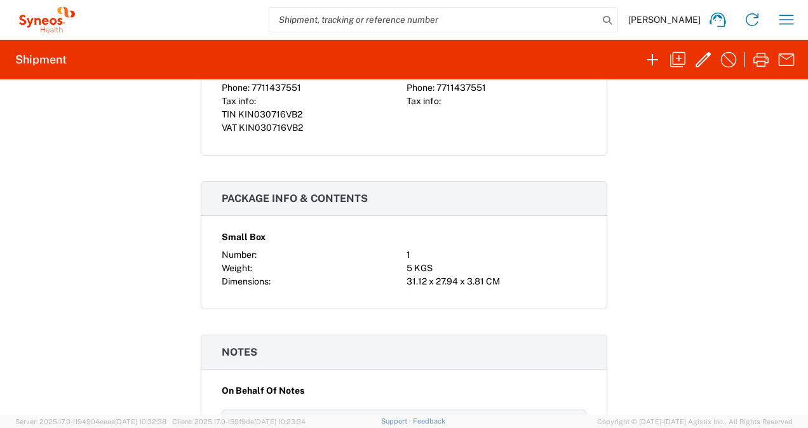
scroll to position [754, 0]
